Goal: Transaction & Acquisition: Register for event/course

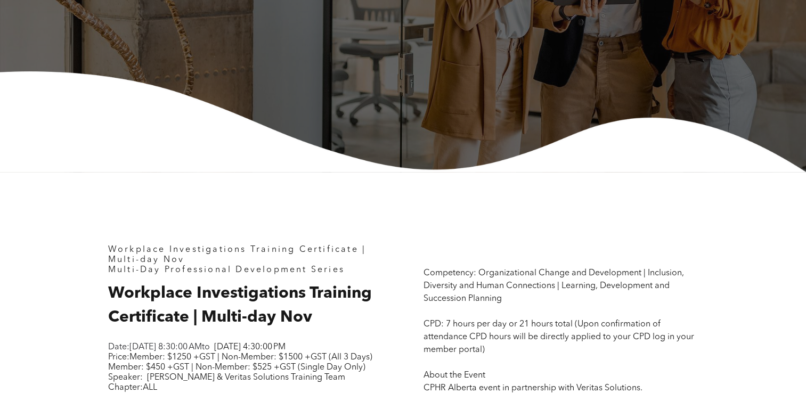
scroll to position [426, 0]
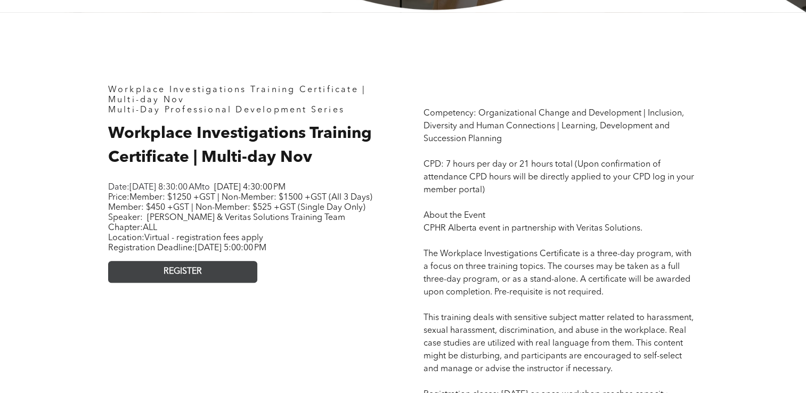
click at [207, 283] on link "REGISTER" at bounding box center [182, 272] width 149 height 22
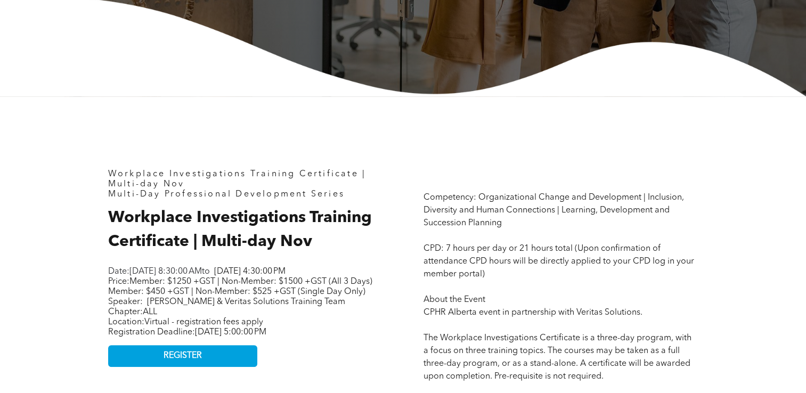
scroll to position [479, 0]
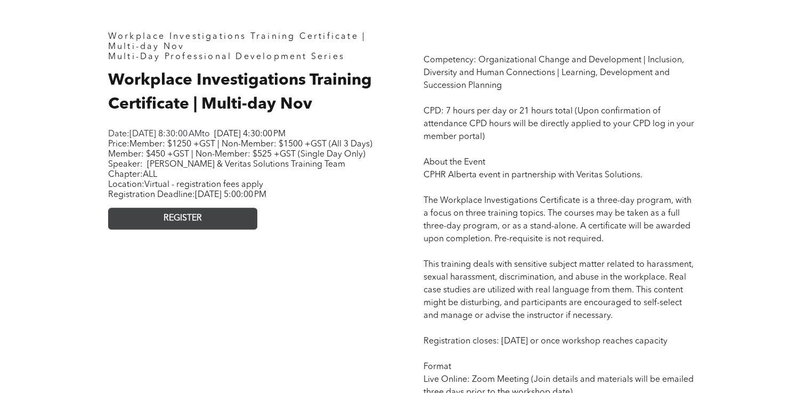
click at [213, 229] on link "REGISTER" at bounding box center [182, 219] width 149 height 22
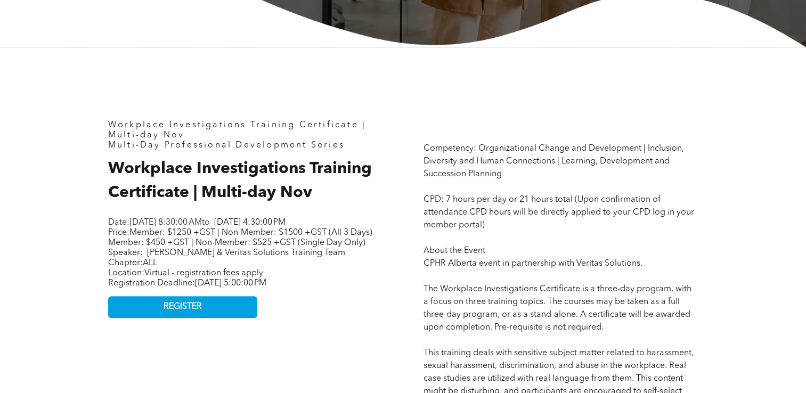
scroll to position [479, 0]
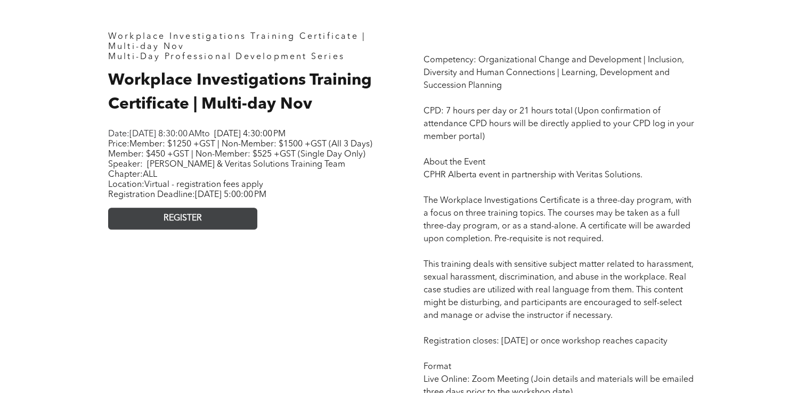
click at [236, 229] on link "REGISTER" at bounding box center [182, 219] width 149 height 22
